Goal: Information Seeking & Learning: Learn about a topic

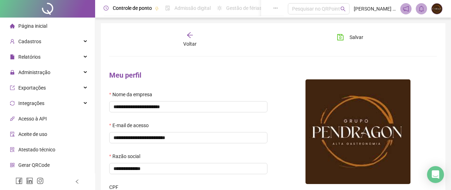
type input "**********"
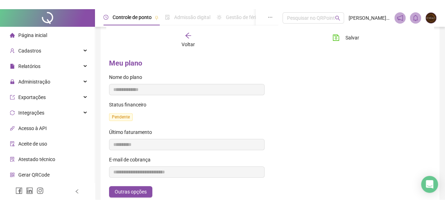
scroll to position [199, 0]
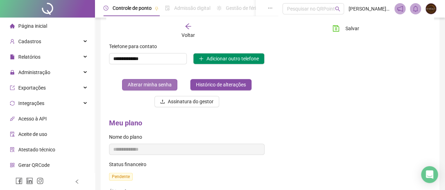
click at [151, 86] on span "Alterar minha senha" at bounding box center [150, 85] width 44 height 8
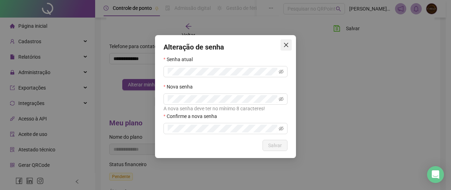
click at [286, 47] on icon "close" at bounding box center [286, 45] width 6 height 6
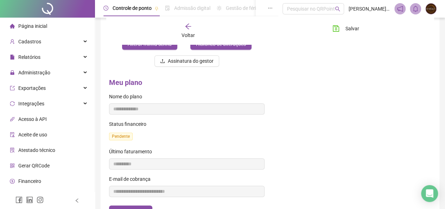
scroll to position [270, 0]
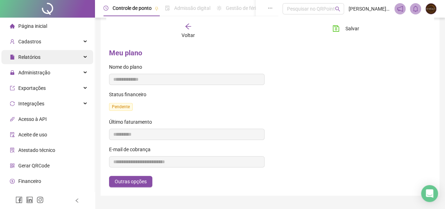
click at [73, 55] on div "Relatórios" at bounding box center [47, 57] width 92 height 14
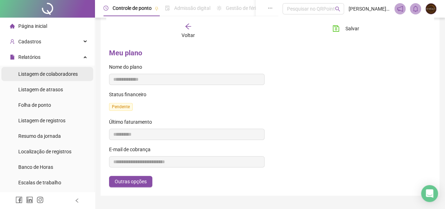
click at [73, 73] on span "Listagem de colaboradores" at bounding box center [47, 74] width 59 height 6
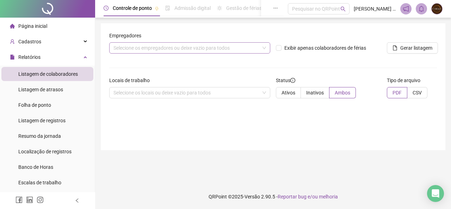
click at [254, 48] on div "Selecione os empregadores ou deixe vazio para todos" at bounding box center [189, 47] width 161 height 11
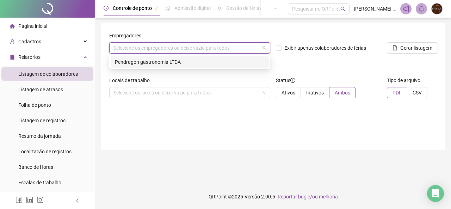
click at [234, 62] on div "Pendragon gastronomia LTDA" at bounding box center [190, 62] width 150 height 8
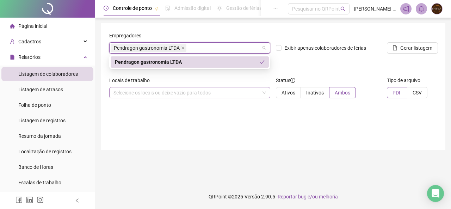
click at [242, 94] on div "Selecione os locais ou deixe vazio para todos" at bounding box center [189, 92] width 161 height 11
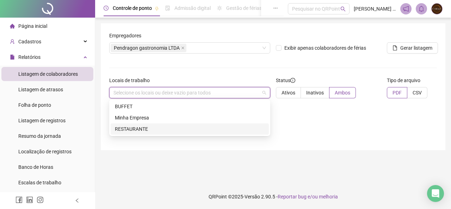
click at [201, 133] on div "RESTAURANTE" at bounding box center [190, 128] width 158 height 11
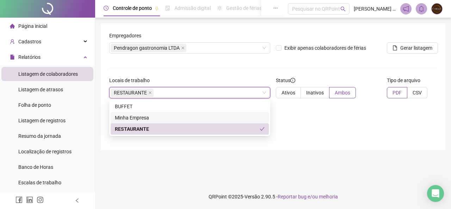
click at [398, 129] on div "Empregadores Pendragon gastronomia LTDA Exibir apenas colaboradores de férias G…" at bounding box center [273, 86] width 344 height 127
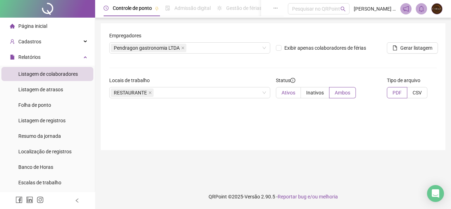
click at [297, 91] on label "Ativos" at bounding box center [288, 92] width 25 height 11
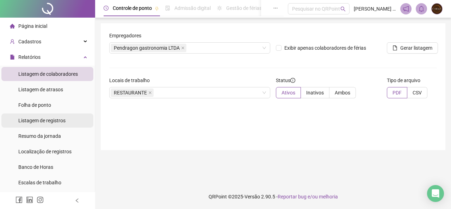
click at [43, 123] on span "Listagem de registros" at bounding box center [41, 121] width 47 height 6
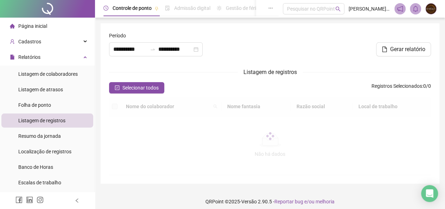
type input "**********"
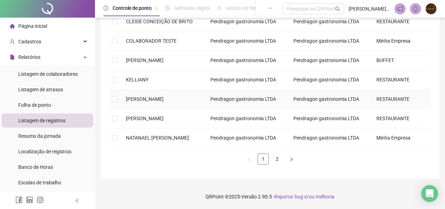
scroll to position [246, 0]
click at [315, 141] on td "Pendragon gastronomia LTDA" at bounding box center [329, 137] width 83 height 19
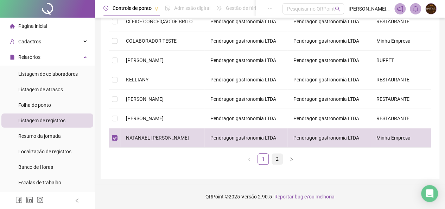
click at [275, 157] on link "2" at bounding box center [277, 158] width 11 height 11
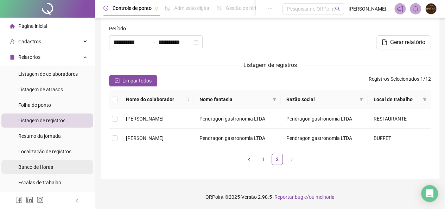
click at [66, 168] on li "Banco de Horas" at bounding box center [47, 167] width 92 height 14
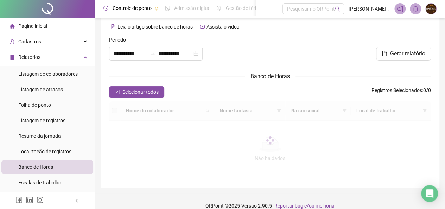
type input "**********"
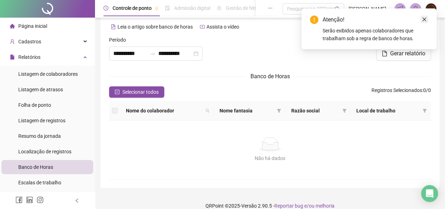
click at [425, 21] on icon "close" at bounding box center [424, 19] width 5 height 5
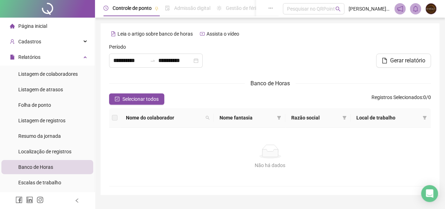
click at [48, 30] on li "Página inicial" at bounding box center [47, 26] width 92 height 14
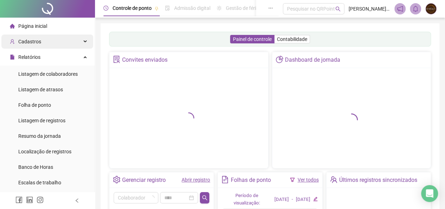
click at [42, 44] on div "Cadastros" at bounding box center [47, 41] width 92 height 14
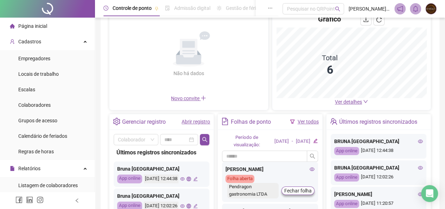
scroll to position [70, 0]
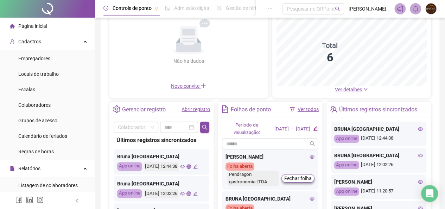
click at [356, 89] on span "Ver detalhes" at bounding box center [348, 90] width 27 height 6
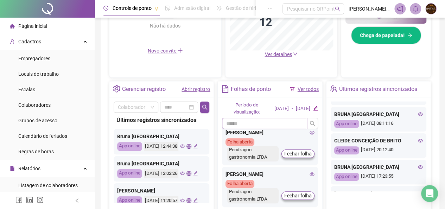
scroll to position [144, 0]
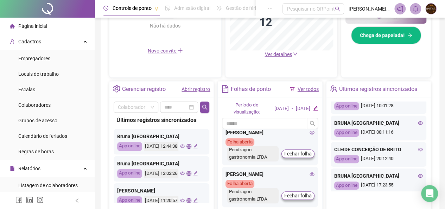
click at [378, 15] on header "Controle de ponto Admissão digital Gestão de férias Painel do DP Folha de pagam…" at bounding box center [270, 9] width 350 height 18
click at [378, 11] on span "[PERSON_NAME] gastronomia LTDA" at bounding box center [369, 9] width 42 height 8
